Goal: Transaction & Acquisition: Purchase product/service

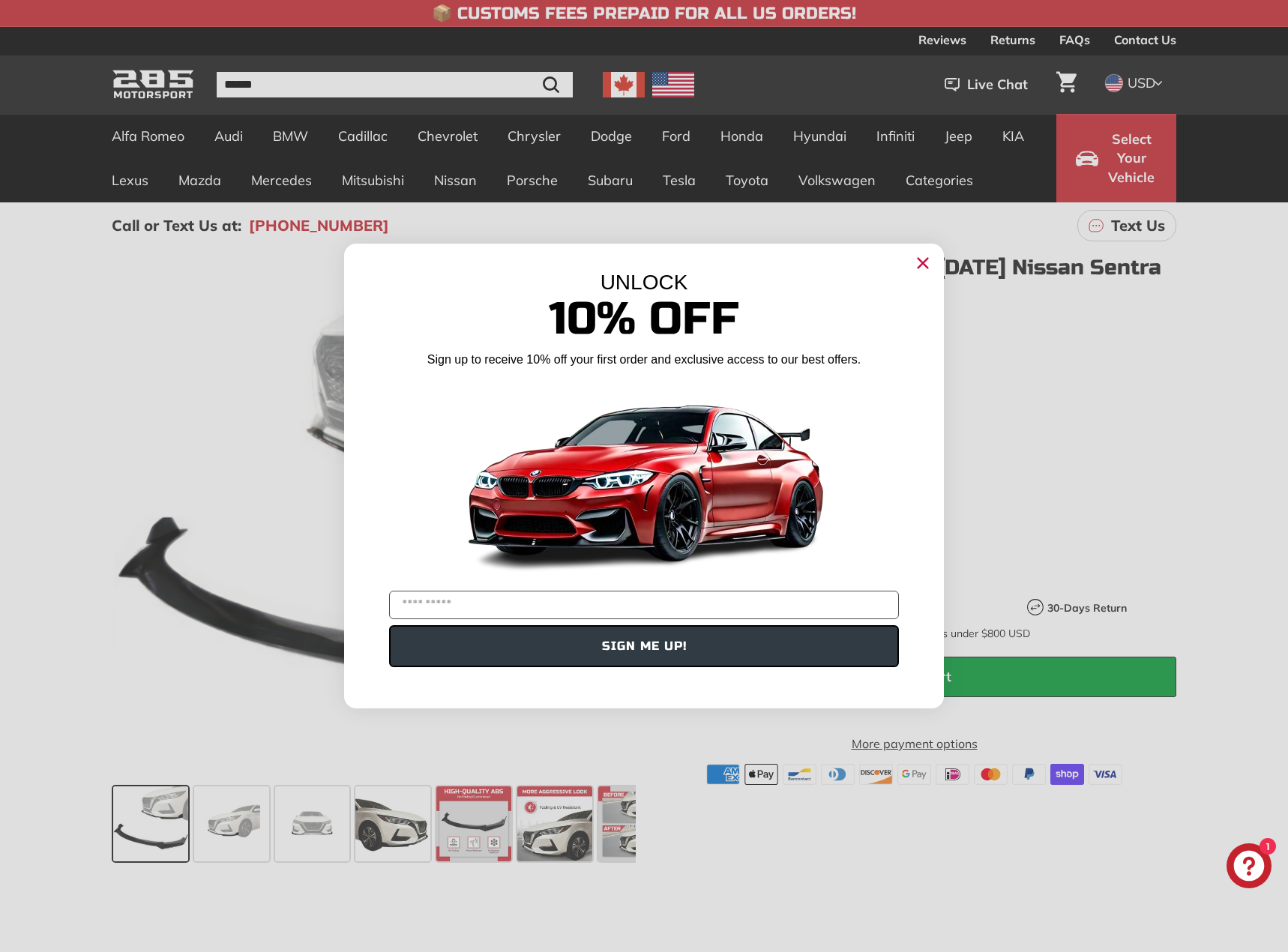
click at [917, 264] on circle "Close dialog" at bounding box center [922, 263] width 22 height 22
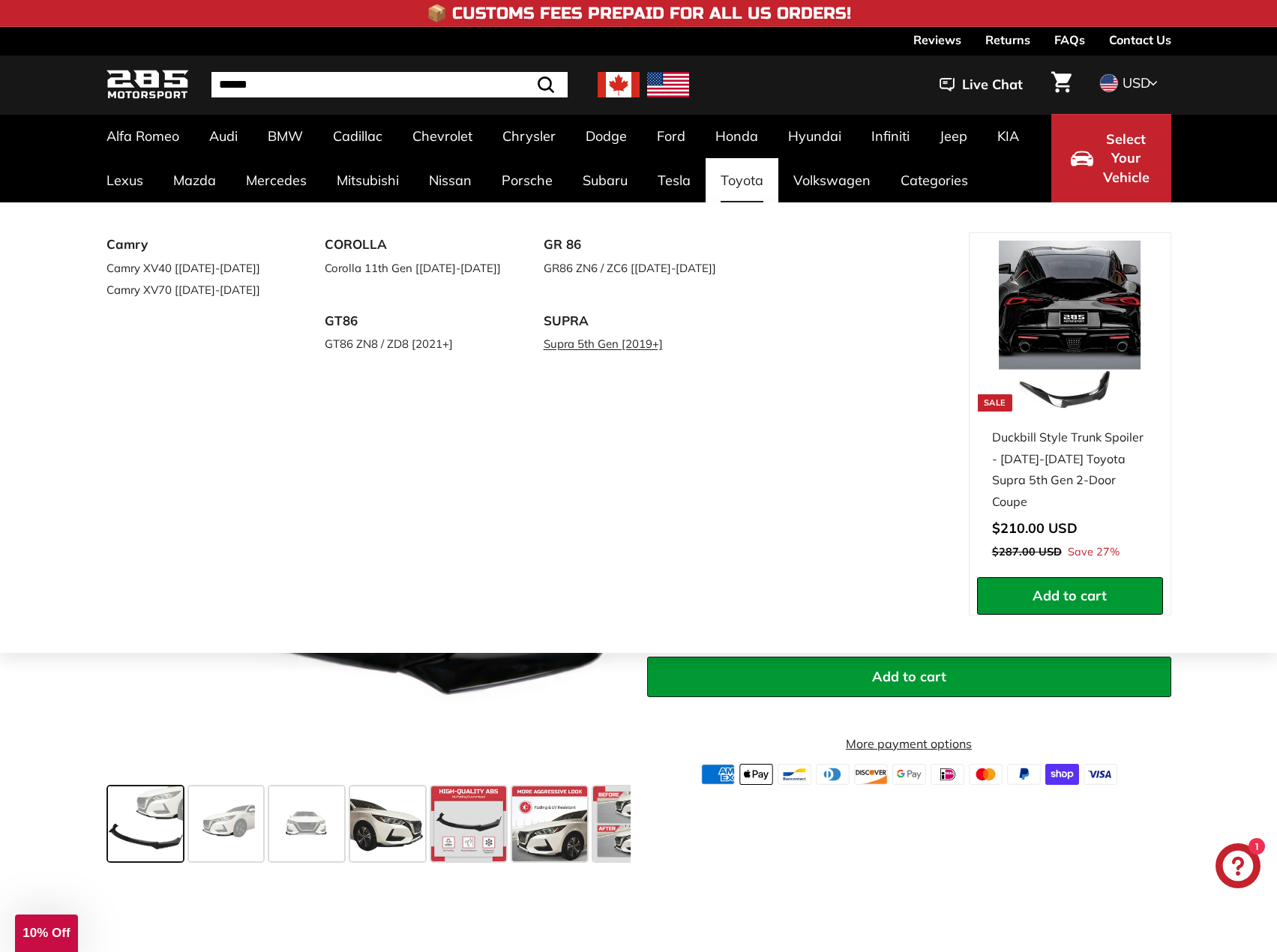
click at [578, 339] on link "Supra 5th Gen [2019+]" at bounding box center [632, 343] width 177 height 21
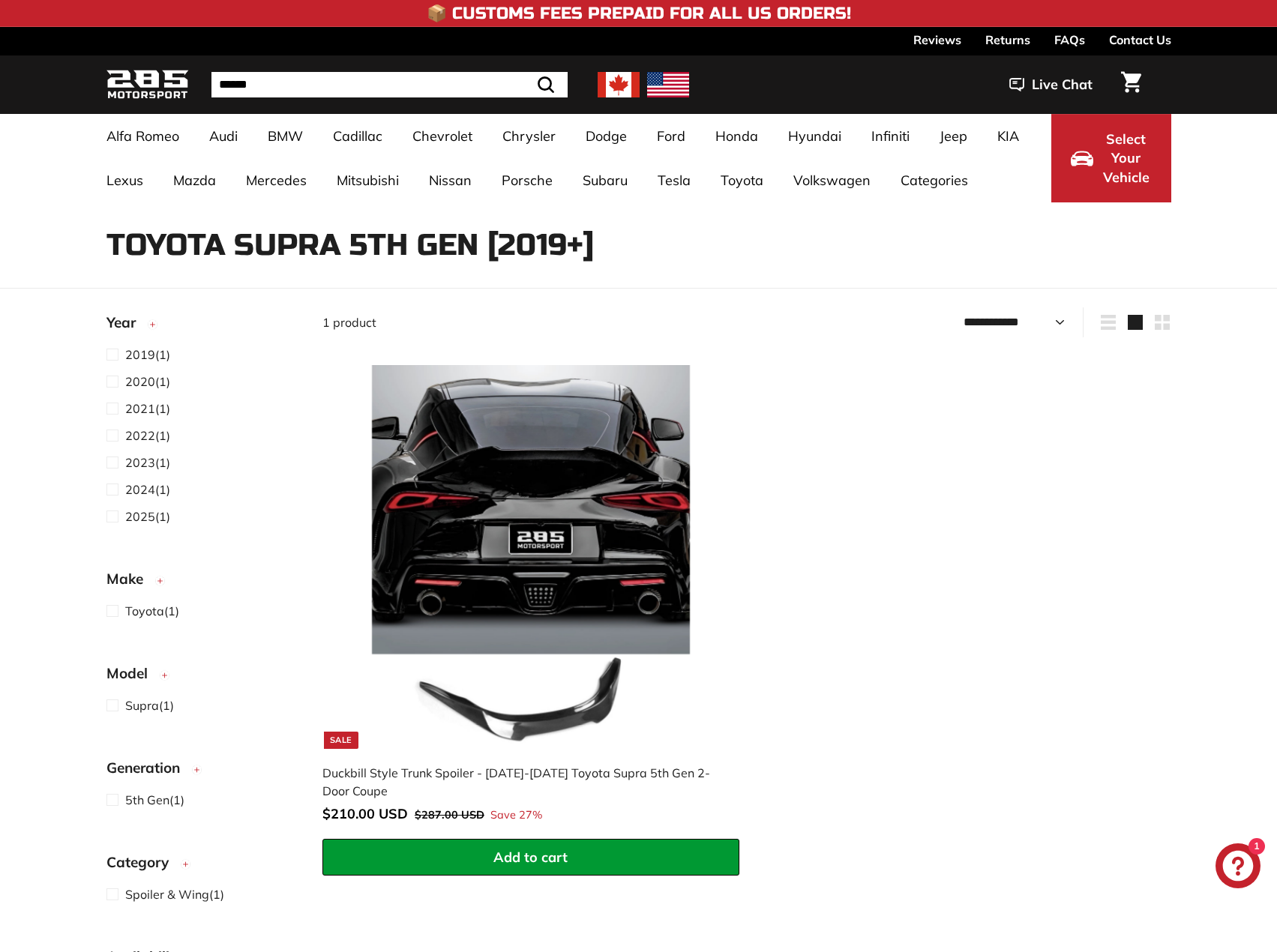
select select "**********"
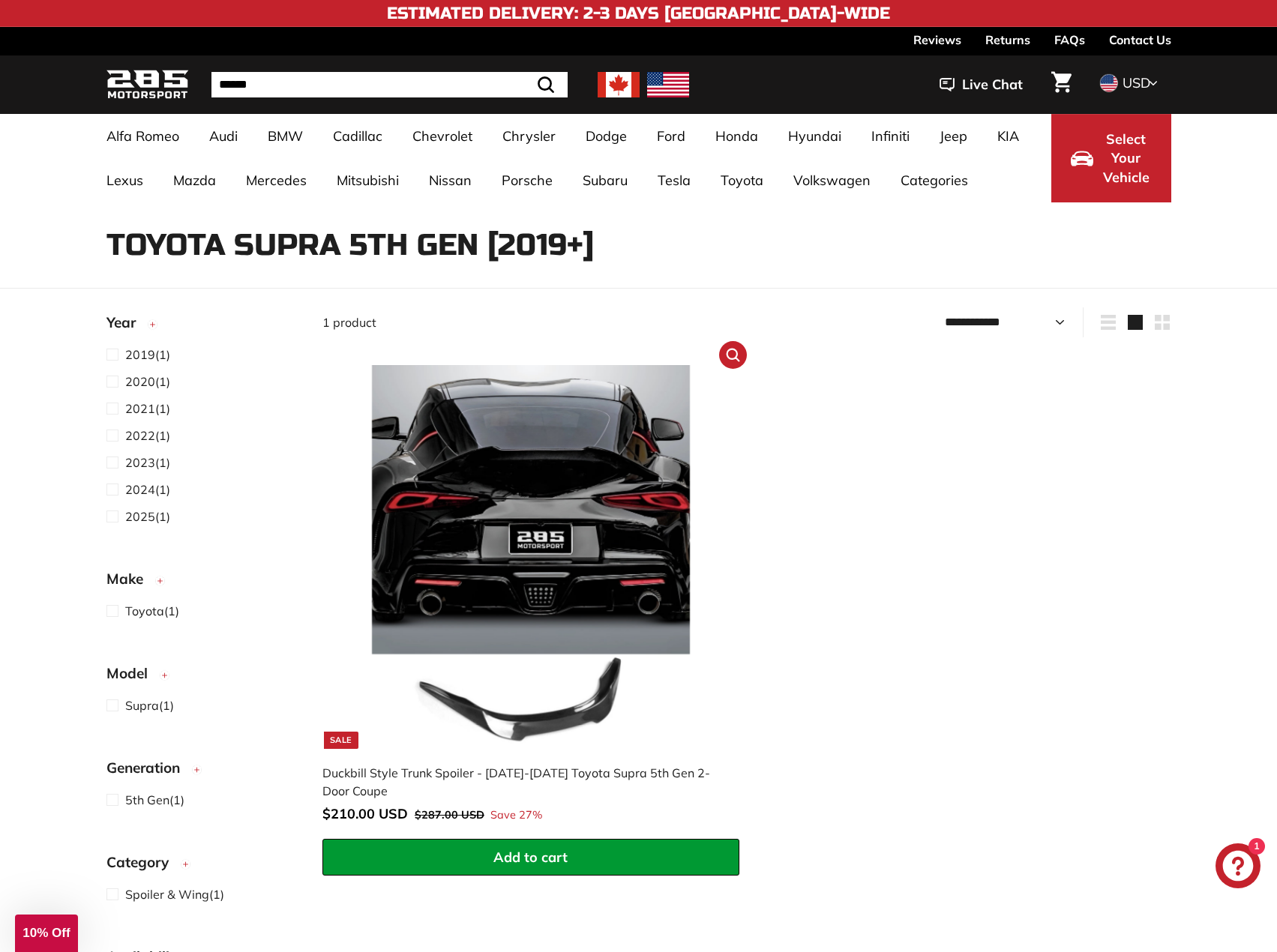
click at [566, 698] on img at bounding box center [530, 556] width 383 height 383
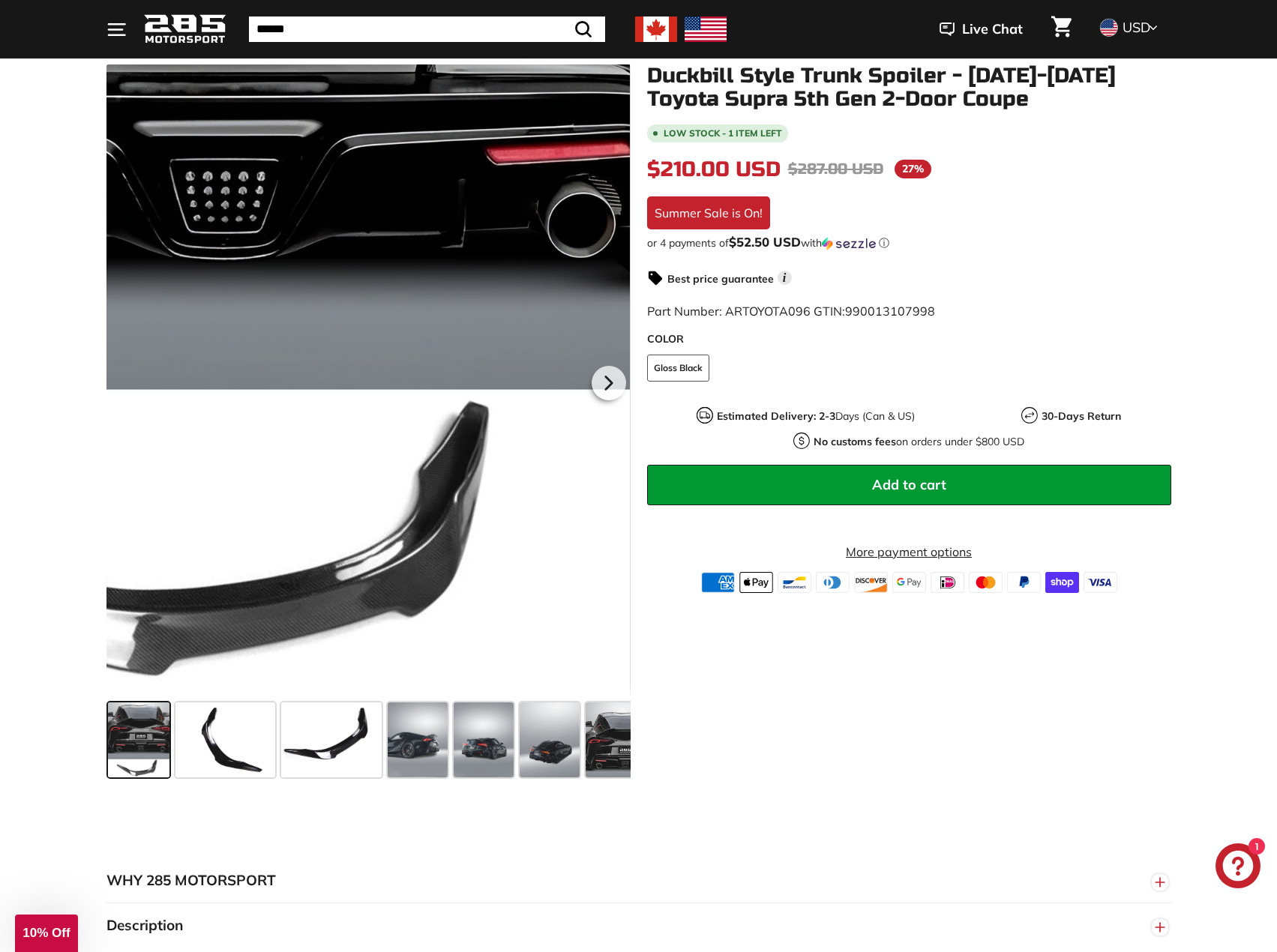
scroll to position [225, 0]
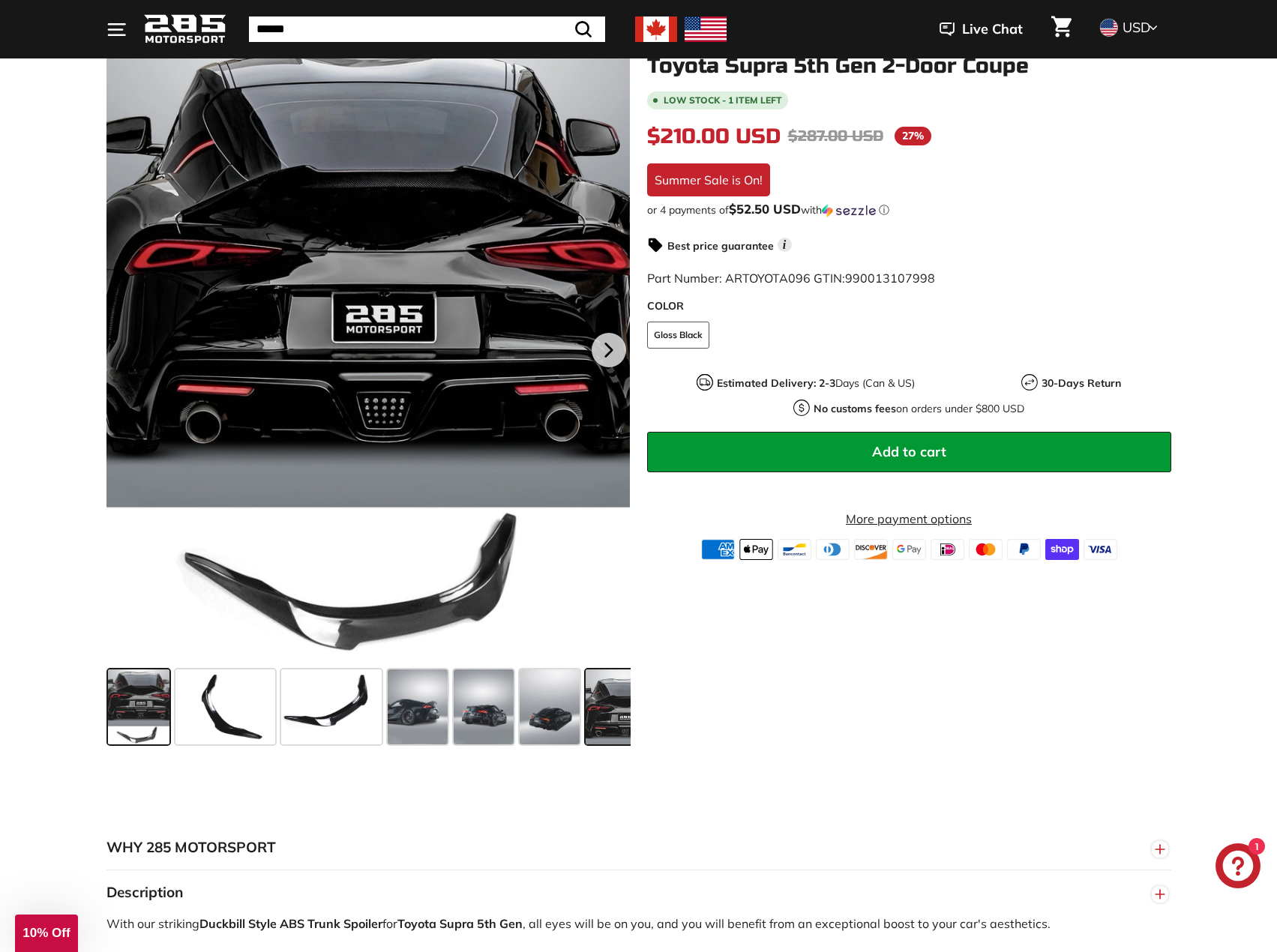
click at [612, 708] on span at bounding box center [622, 706] width 75 height 75
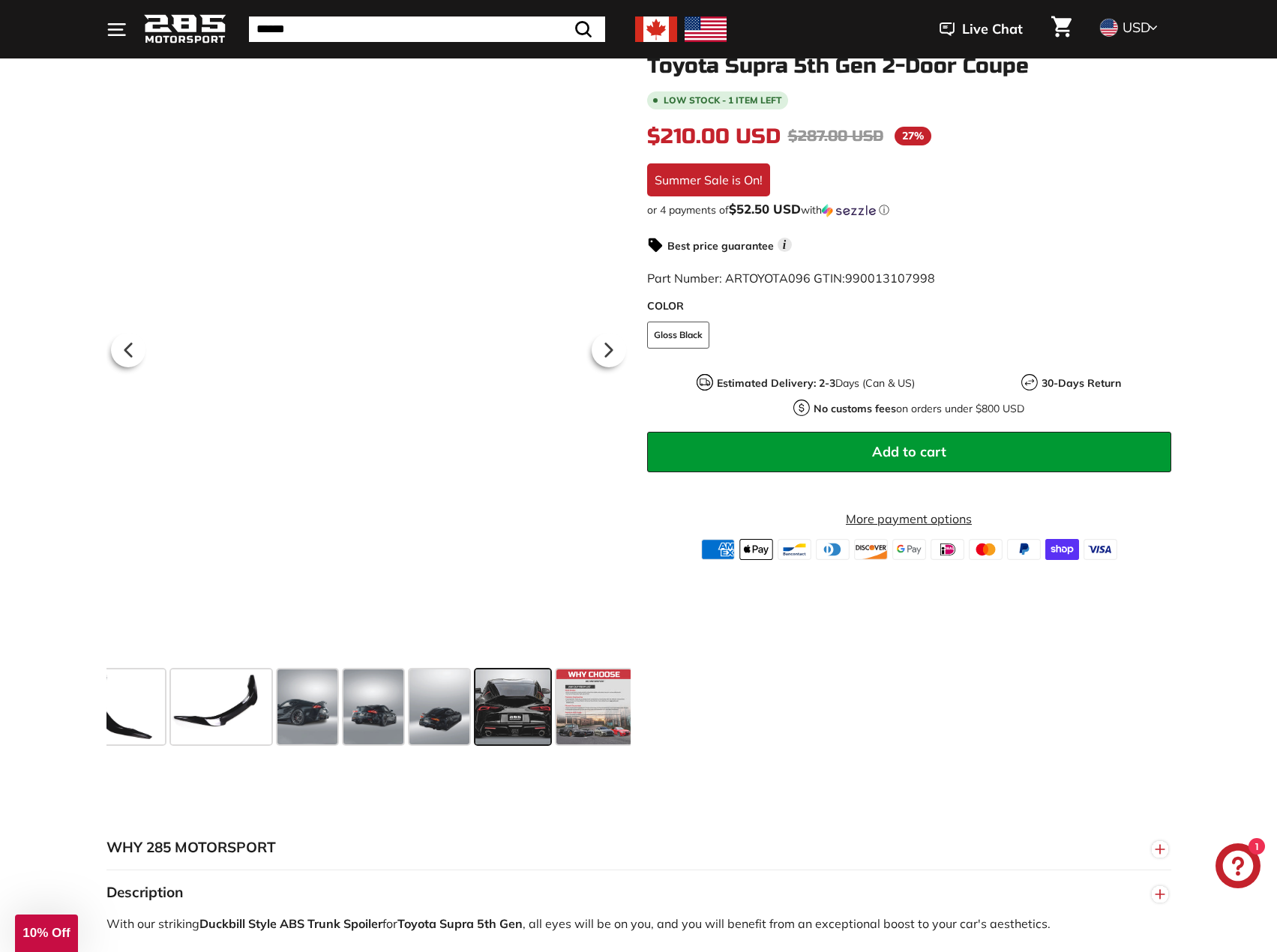
scroll to position [0, 114]
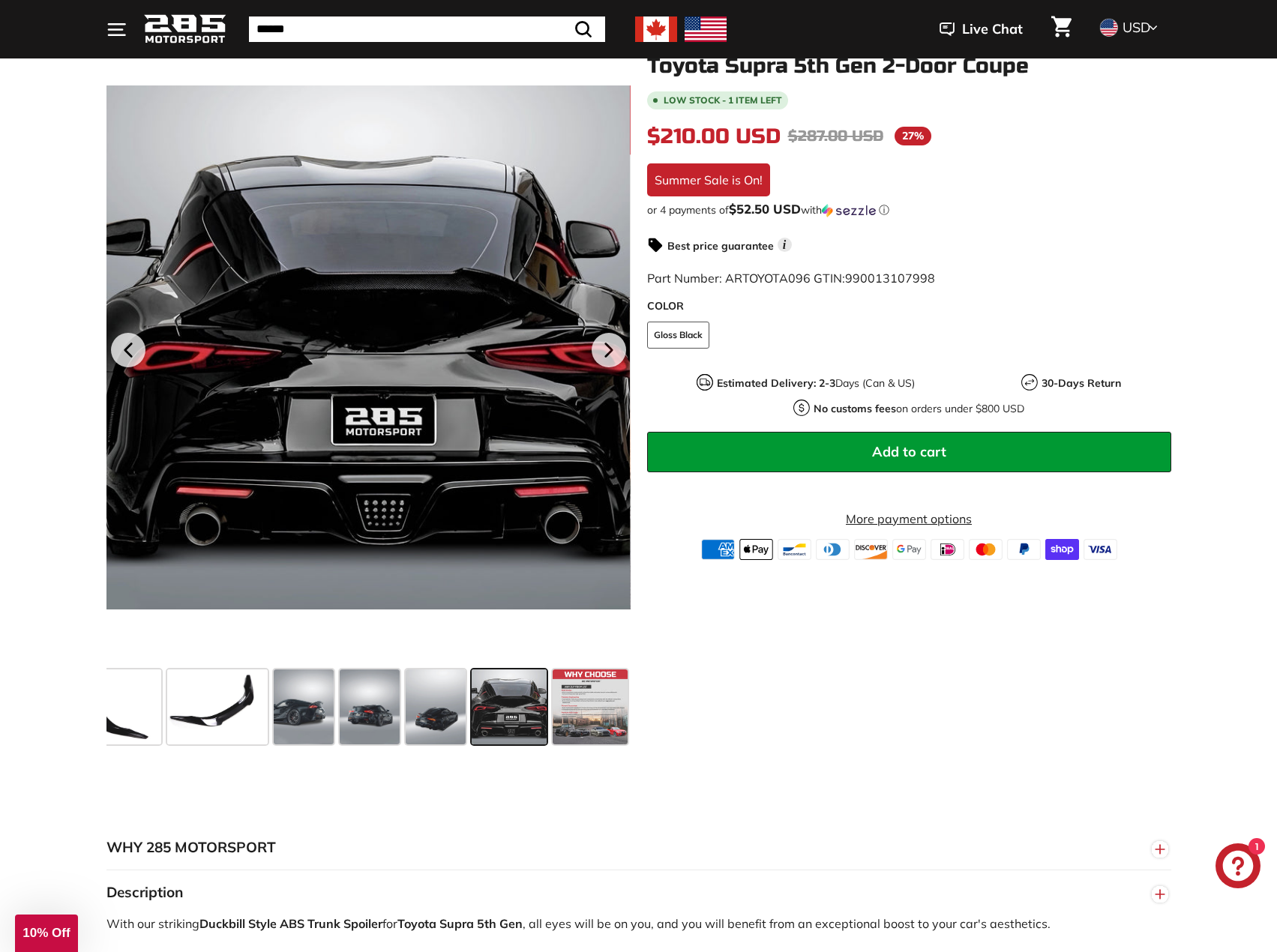
click at [479, 698] on span at bounding box center [509, 706] width 75 height 75
click at [453, 696] on span at bounding box center [436, 706] width 60 height 75
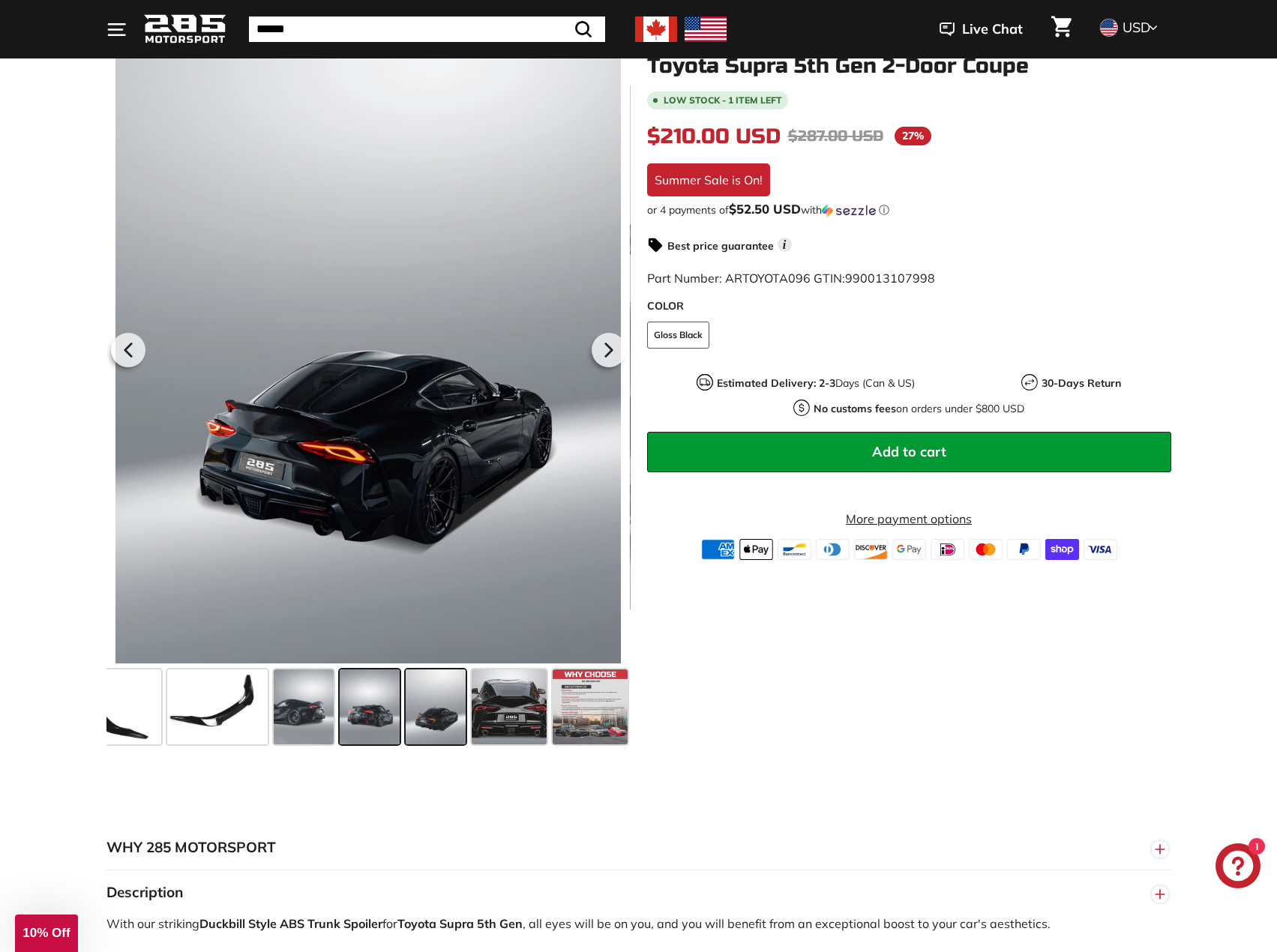
click at [374, 695] on span at bounding box center [370, 706] width 60 height 75
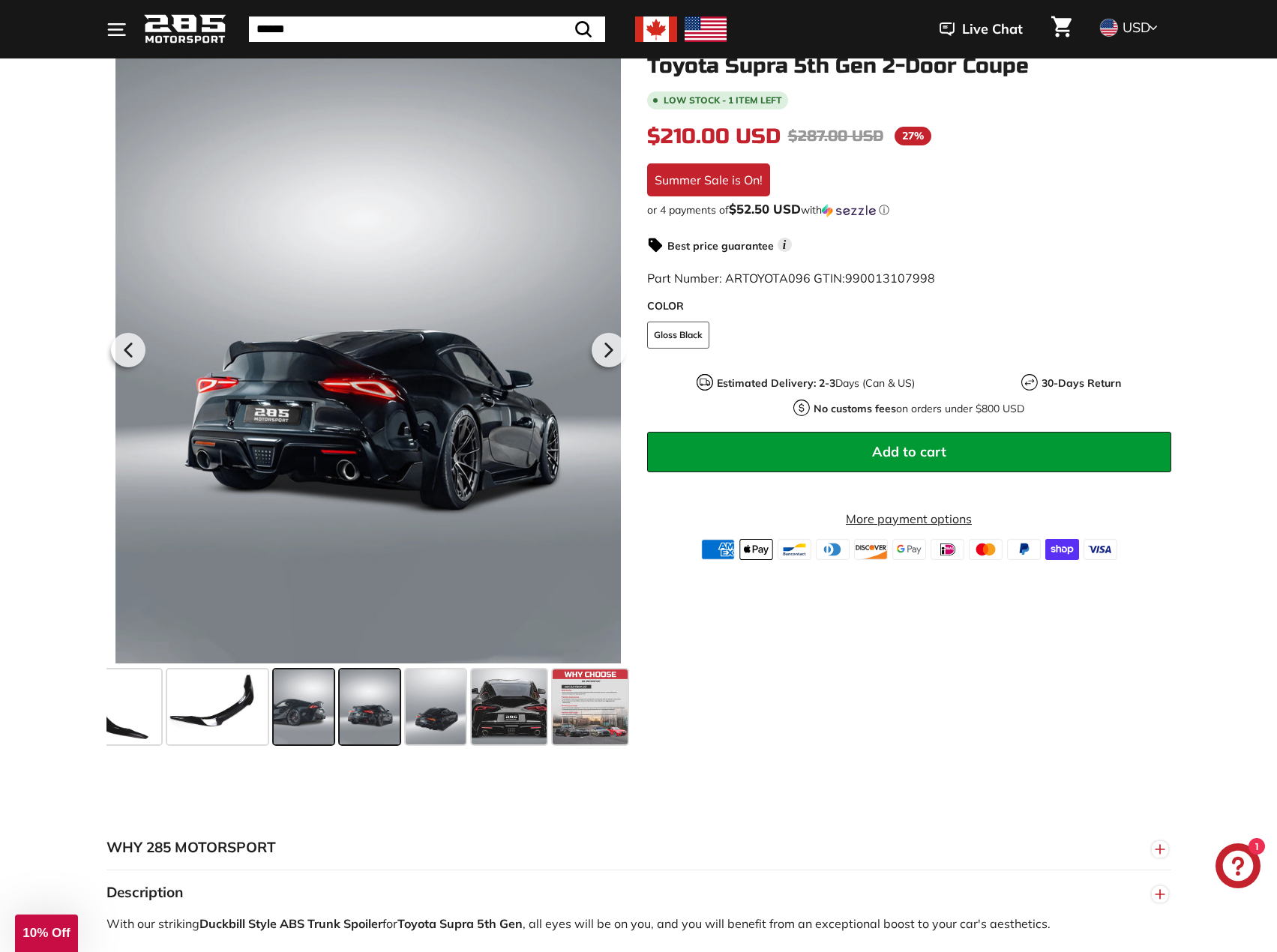
click at [322, 675] on span at bounding box center [303, 706] width 60 height 75
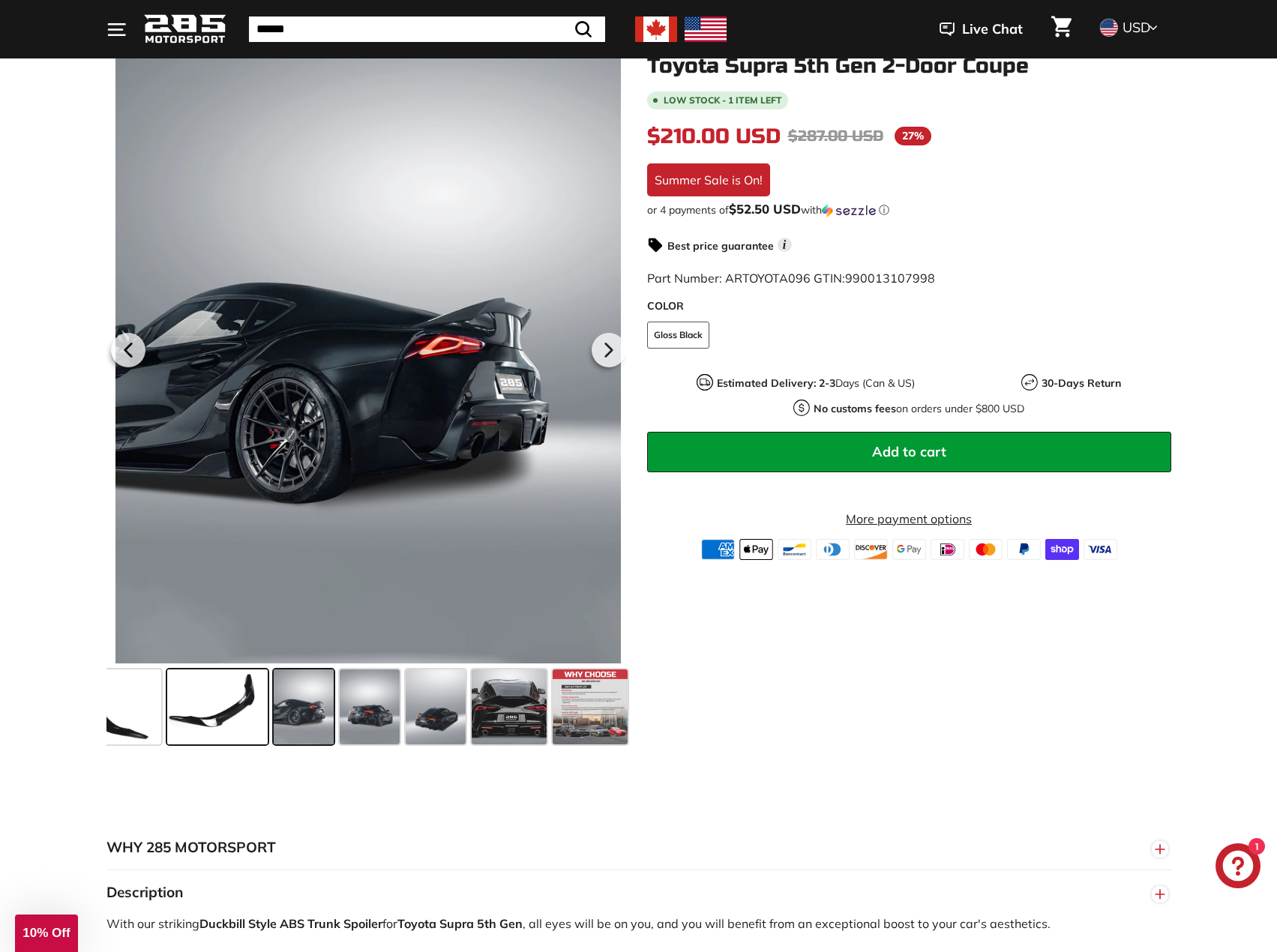
click at [237, 695] on span at bounding box center [217, 706] width 100 height 75
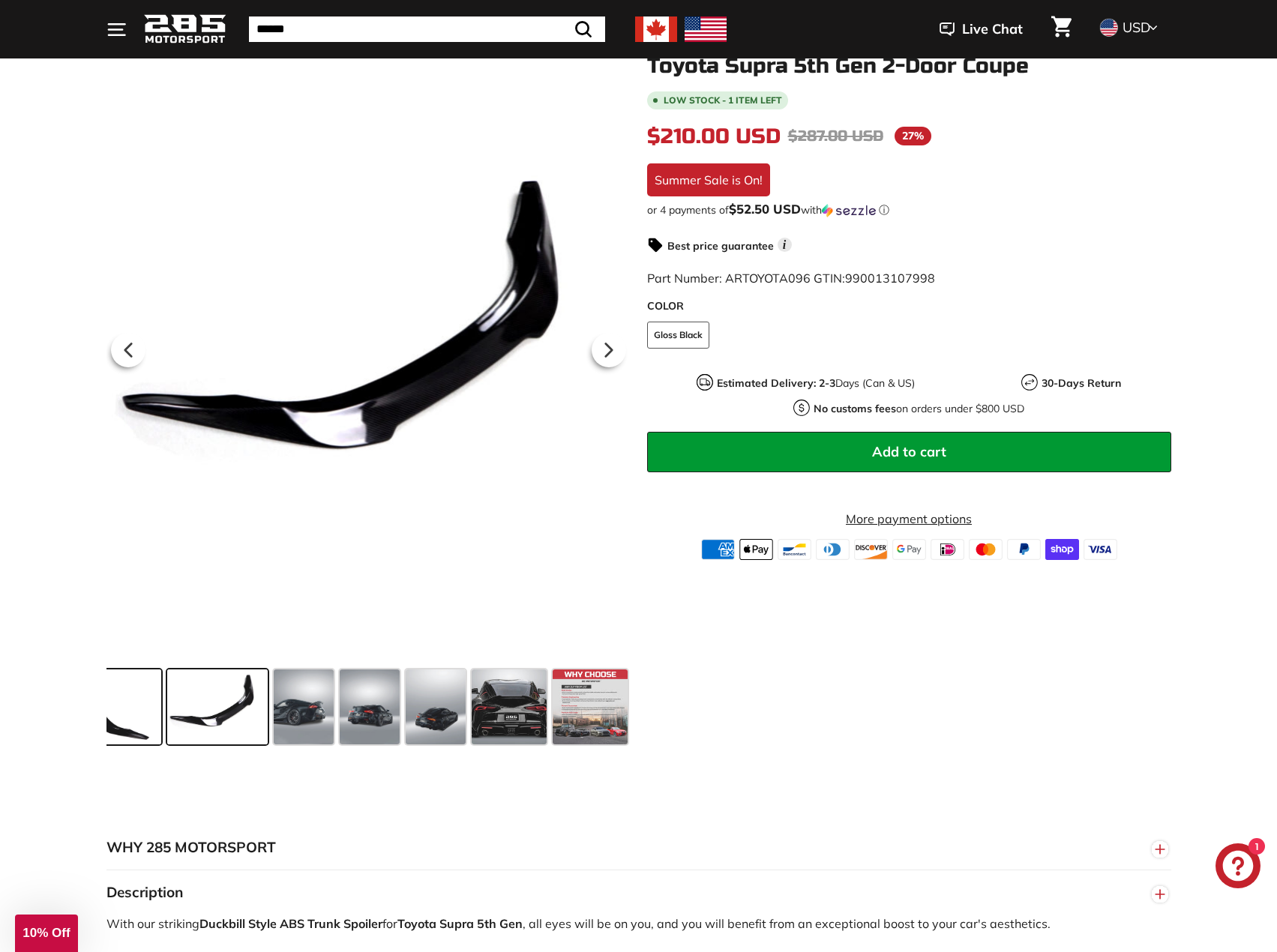
click at [112, 701] on span at bounding box center [111, 706] width 100 height 75
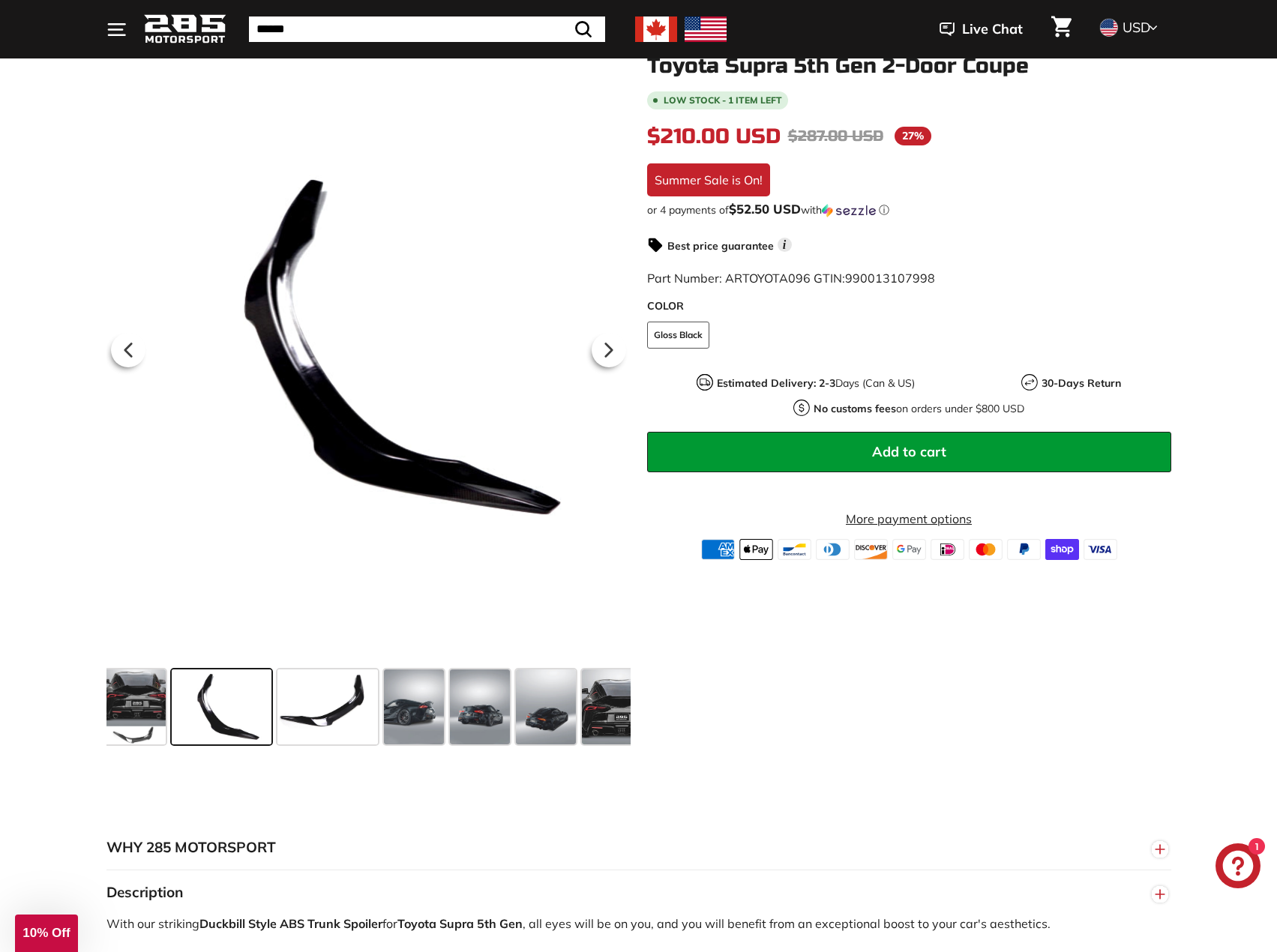
scroll to position [0, 0]
